Goal: Information Seeking & Learning: Learn about a topic

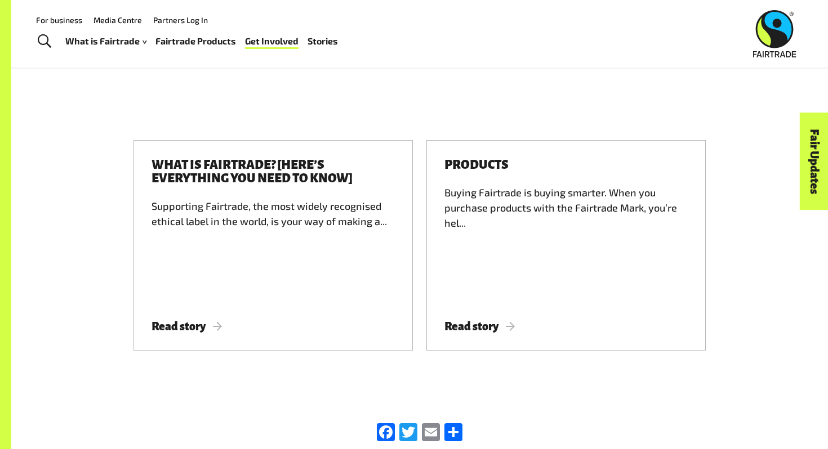
scroll to position [1725, 0]
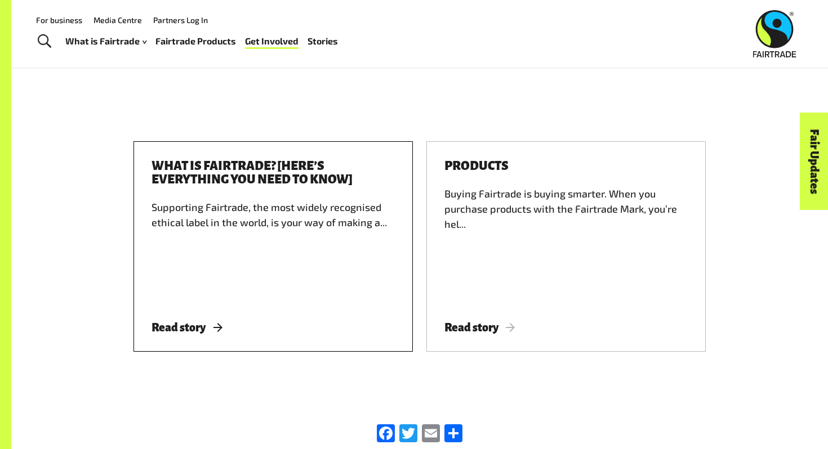
click at [302, 159] on h3 "What is Fairtrade? [Here’s everything you need to know]" at bounding box center [272, 172] width 243 height 27
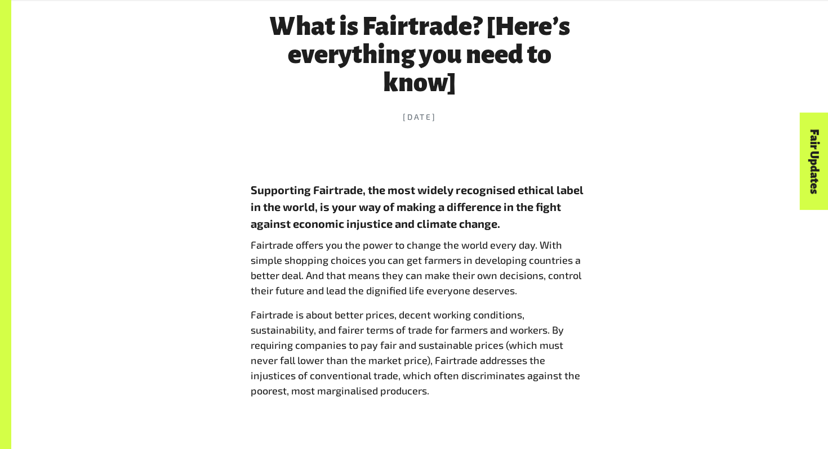
scroll to position [385, 0]
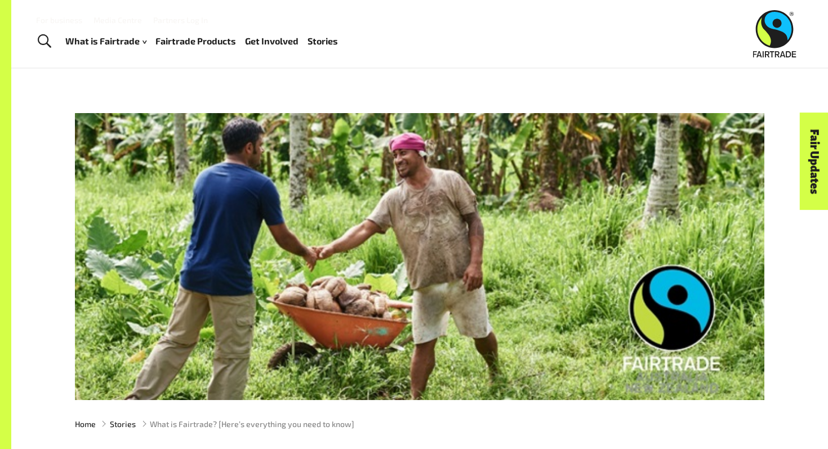
click at [771, 23] on img at bounding box center [774, 33] width 43 height 47
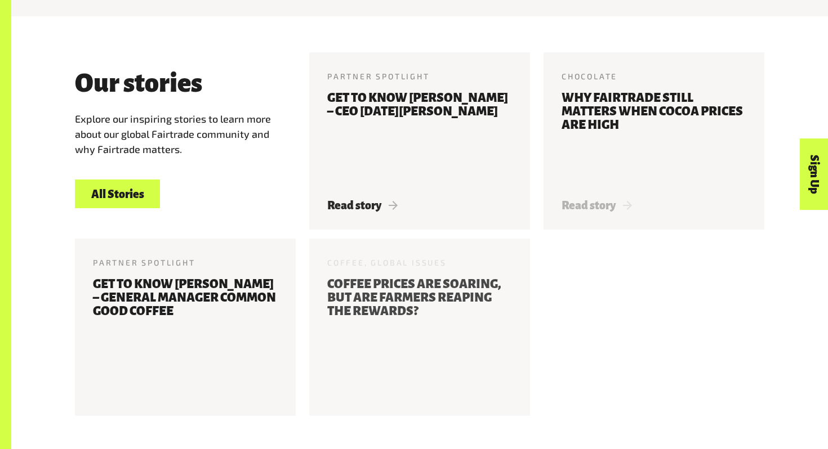
scroll to position [1304, 0]
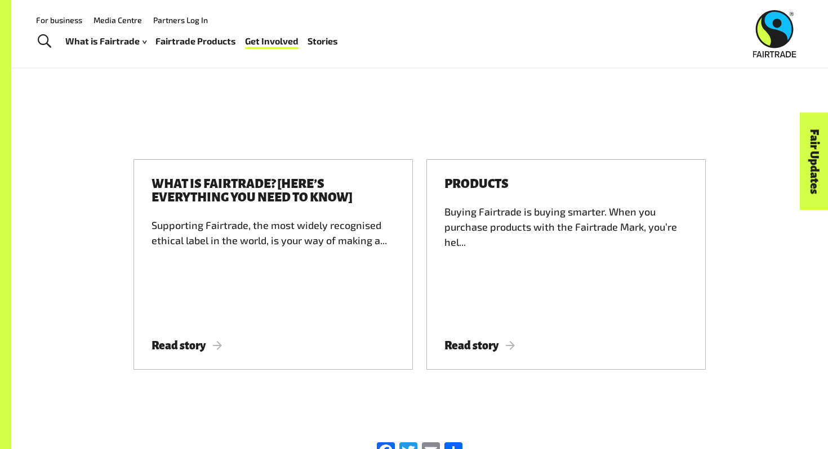
scroll to position [1704, 0]
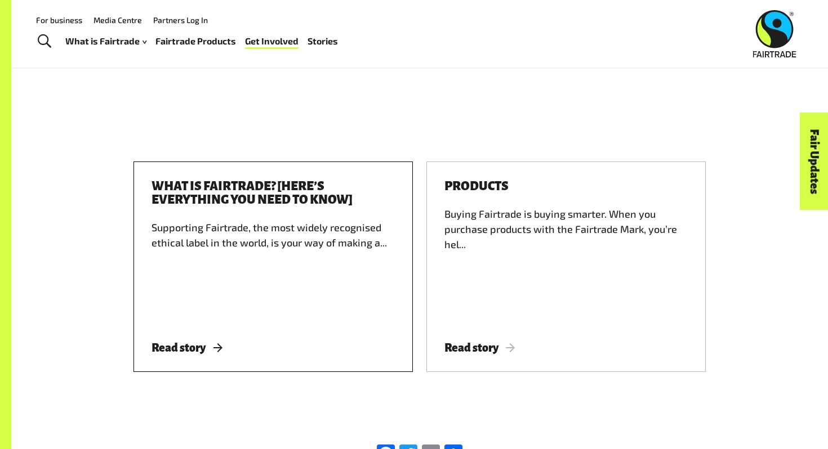
click at [236, 180] on h3 "What is Fairtrade? [Here’s everything you need to know]" at bounding box center [272, 193] width 243 height 27
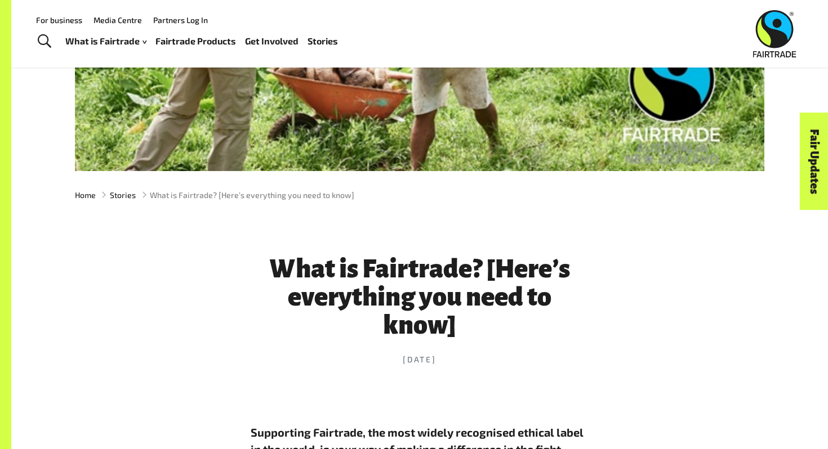
scroll to position [222, 0]
